Goal: Obtain resource: Download file/media

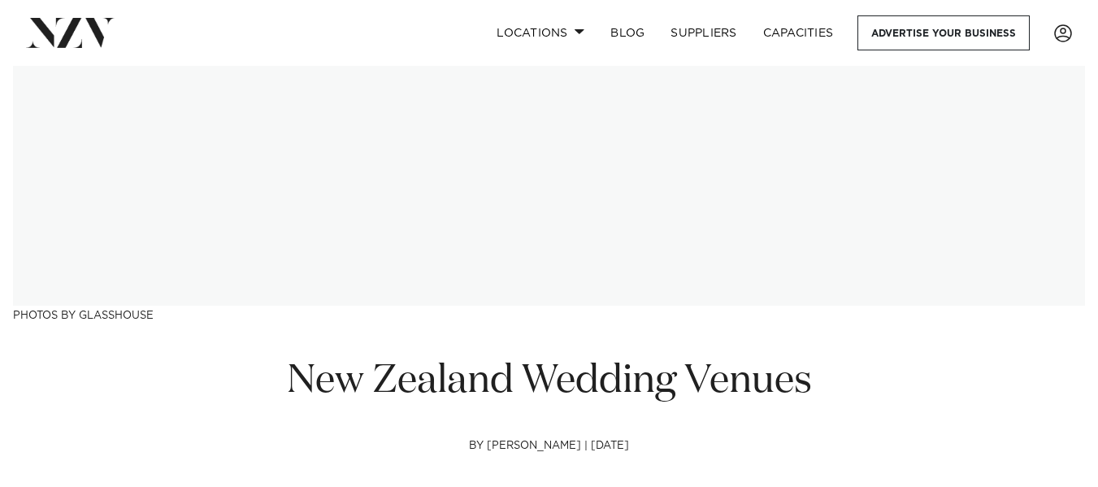
scroll to position [281, 0]
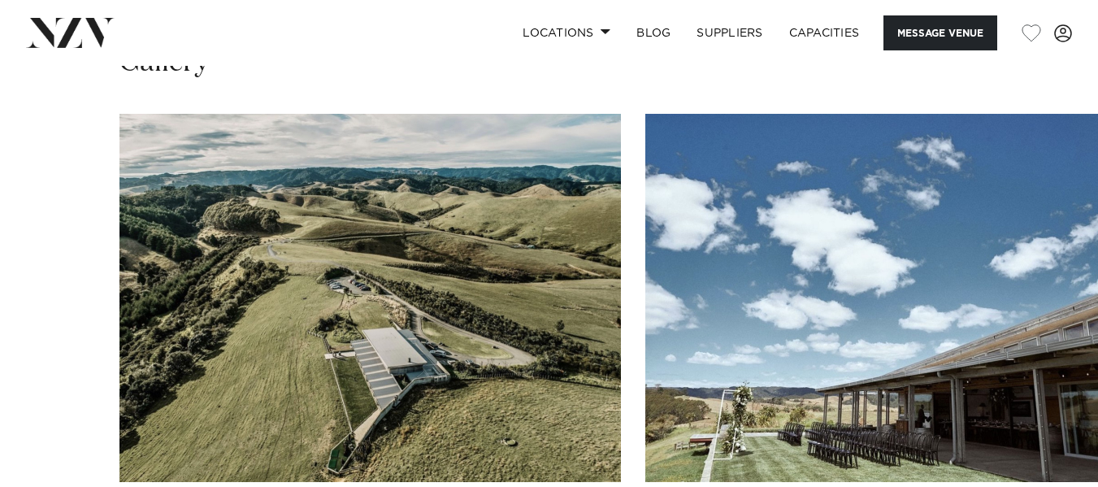
scroll to position [1611, 0]
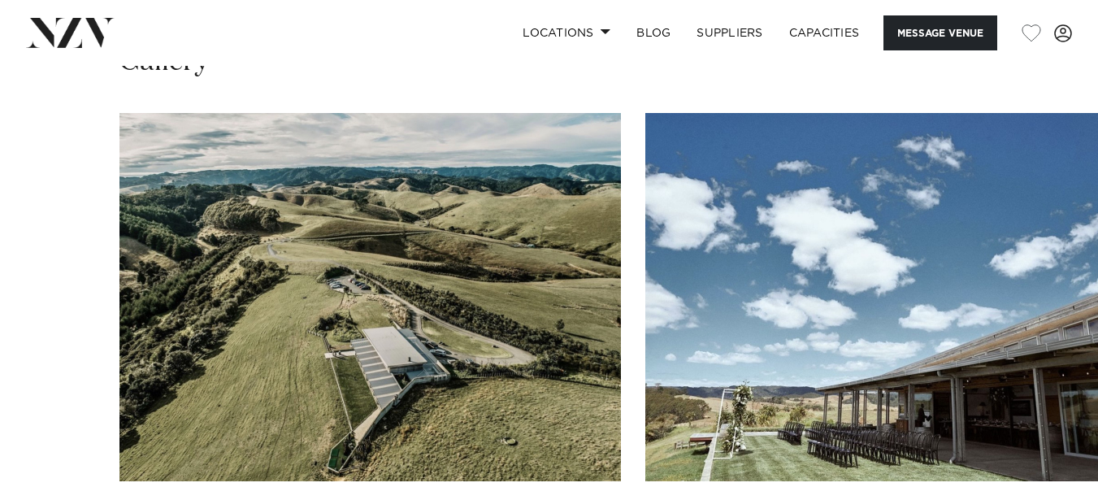
click at [462, 218] on img "1 / 30" at bounding box center [369, 297] width 501 height 368
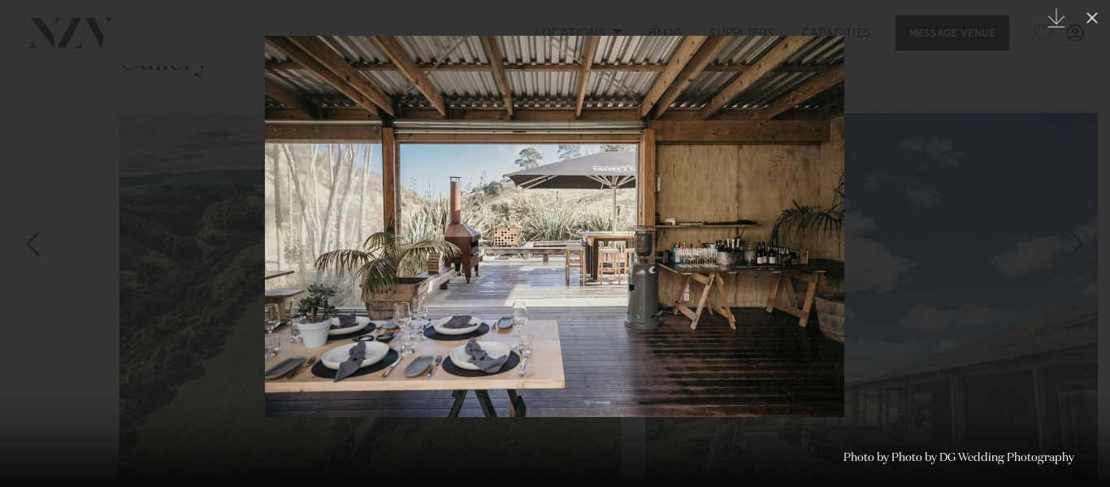
click at [462, 218] on img at bounding box center [554, 226] width 579 height 381
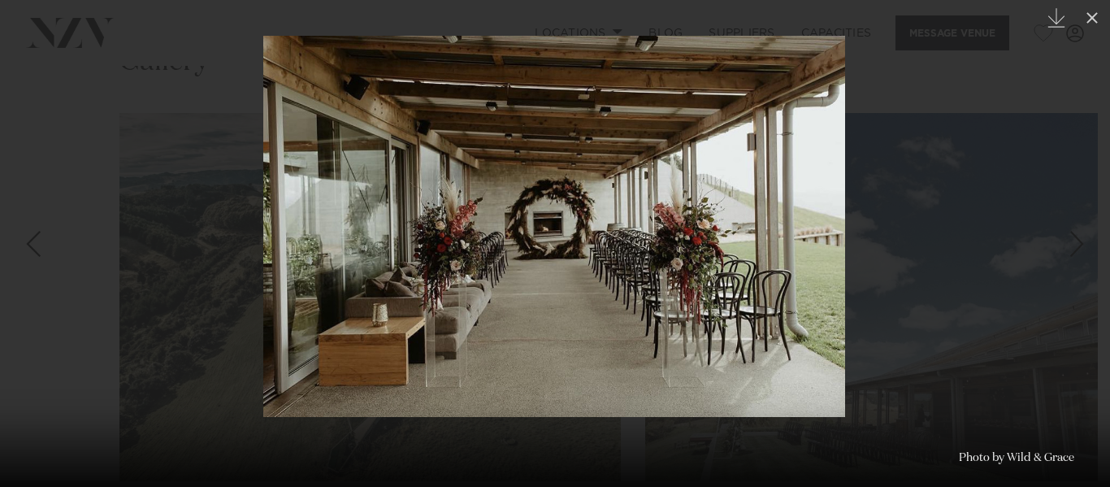
click at [36, 72] on div at bounding box center [555, 243] width 1110 height 487
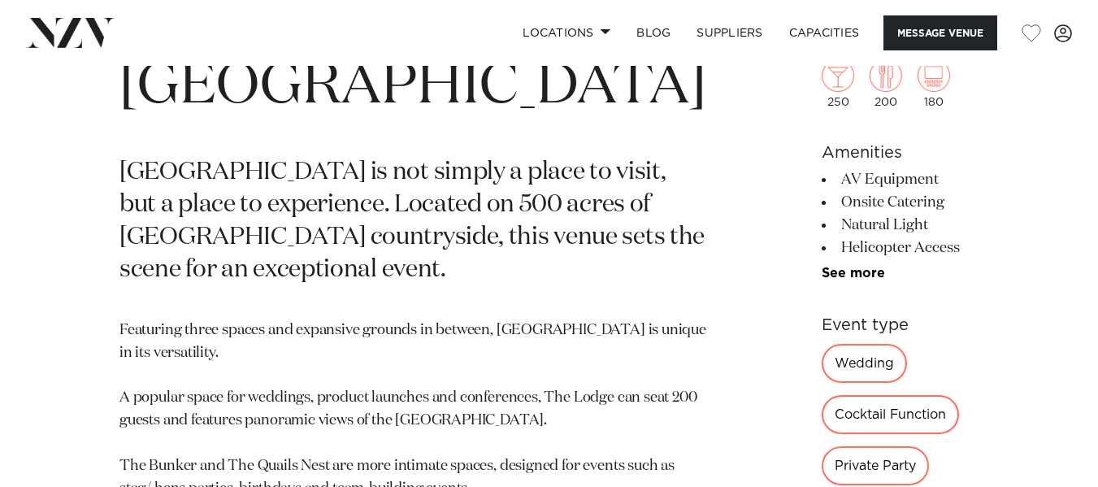
scroll to position [619, 0]
click at [821, 369] on div "Wedding" at bounding box center [863, 362] width 85 height 39
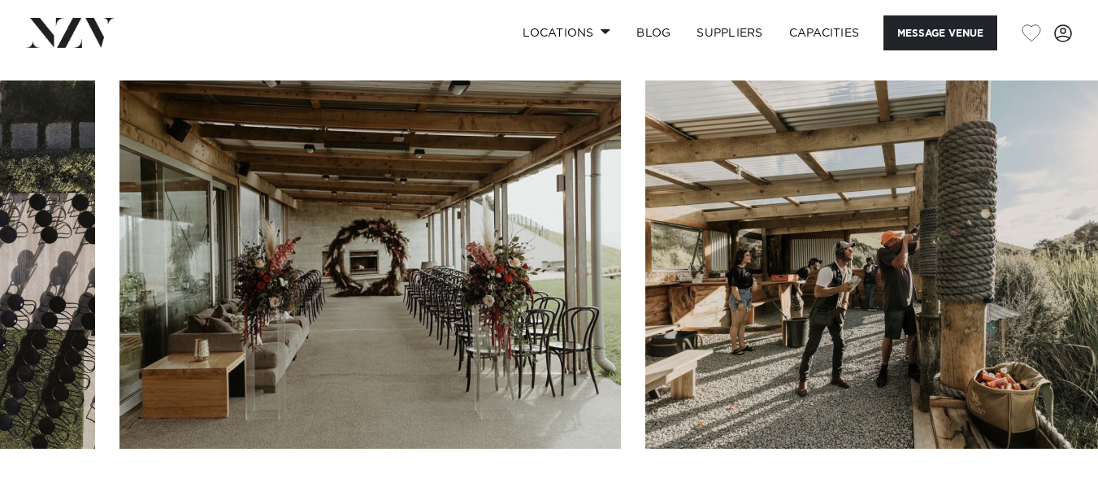
scroll to position [1617, 0]
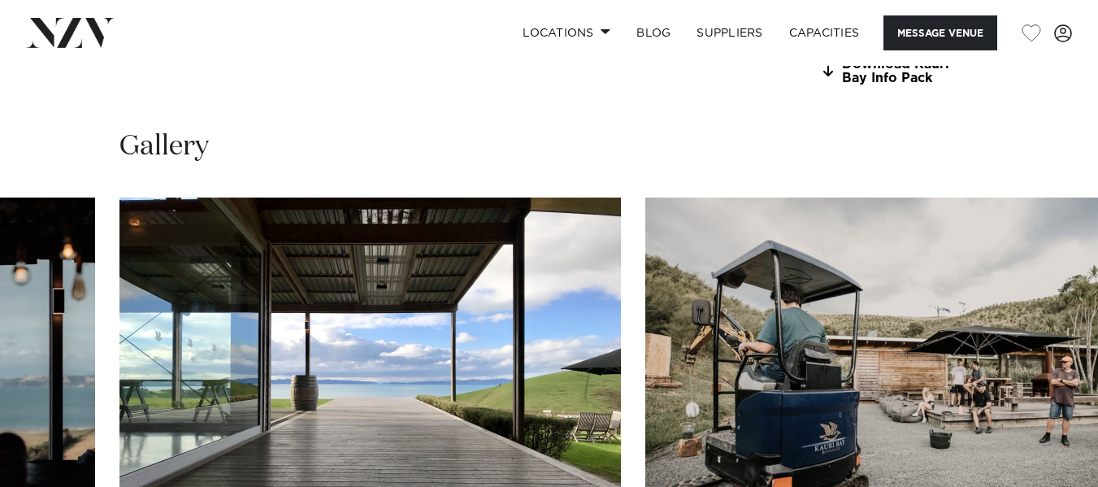
scroll to position [1303, 0]
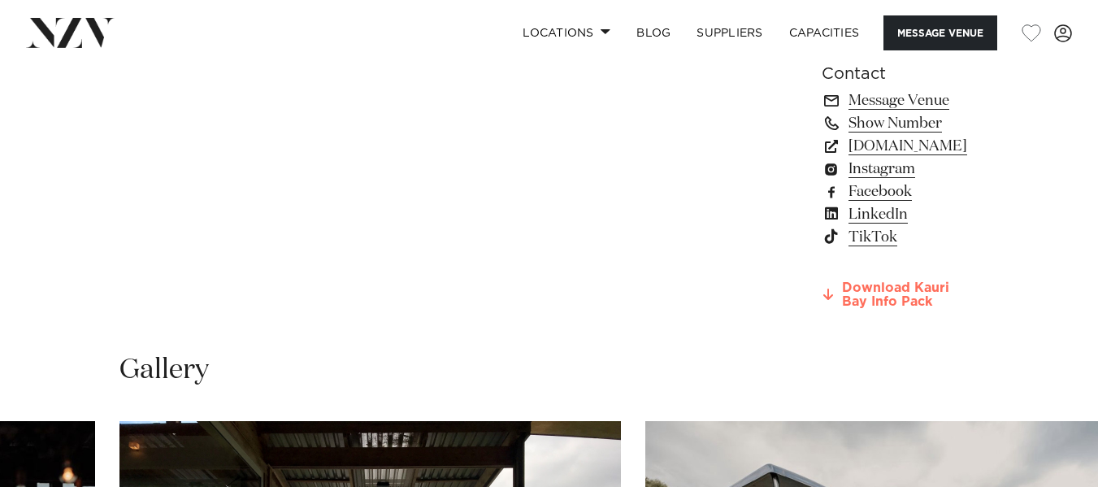
click at [837, 281] on link "Download Kauri Bay Info Pack" at bounding box center [899, 295] width 157 height 28
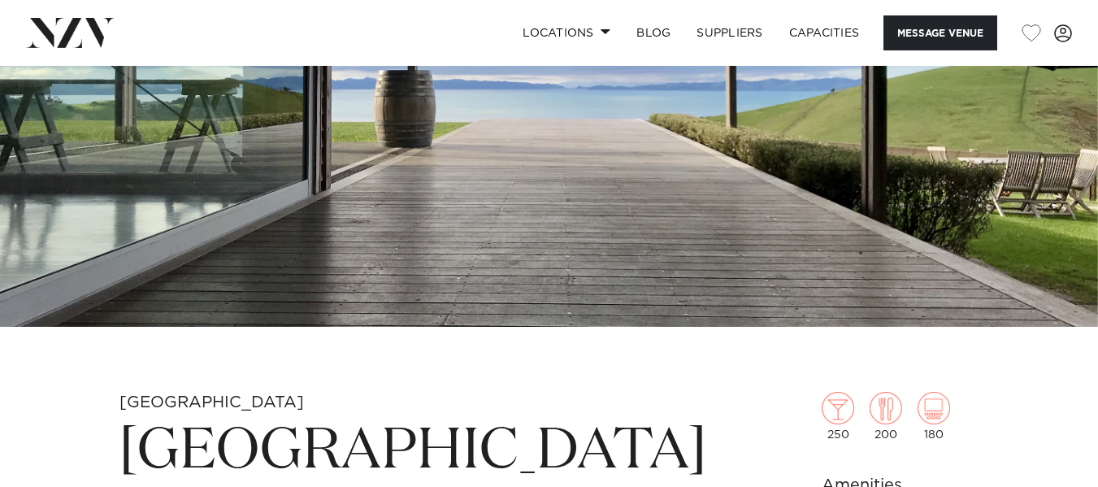
scroll to position [253, 0]
click at [814, 37] on link "Capacities" at bounding box center [824, 32] width 97 height 35
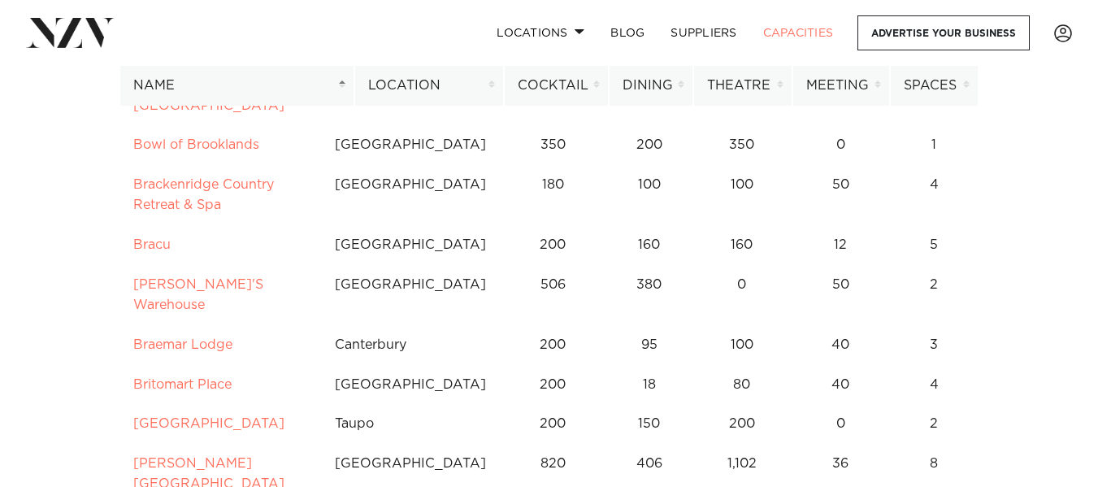
scroll to position [1471, 0]
